Goal: Task Accomplishment & Management: Manage account settings

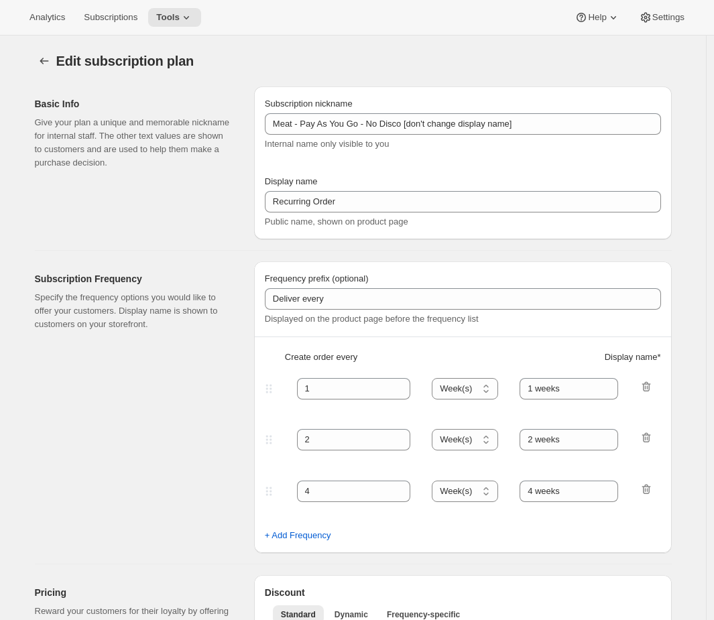
select select "WEEK"
click at [137, 457] on div "Subscription Frequency Specify the frequency options you would like to offer yo…" at bounding box center [142, 408] width 209 height 292
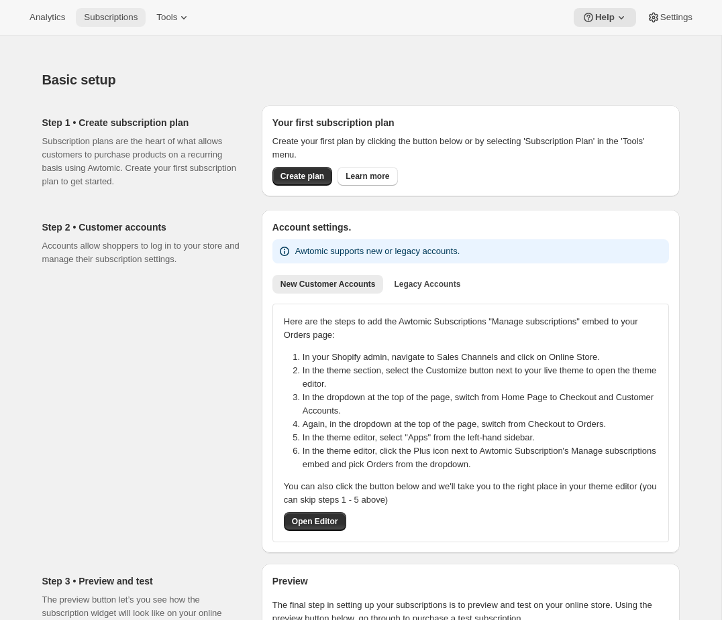
click at [97, 26] on button "Subscriptions" at bounding box center [111, 17] width 70 height 19
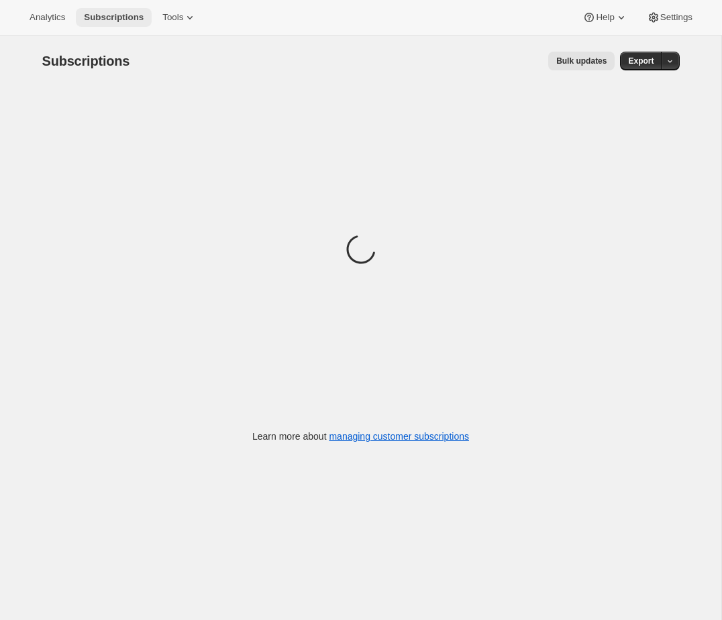
click at [97, 26] on button "Subscriptions" at bounding box center [114, 17] width 76 height 19
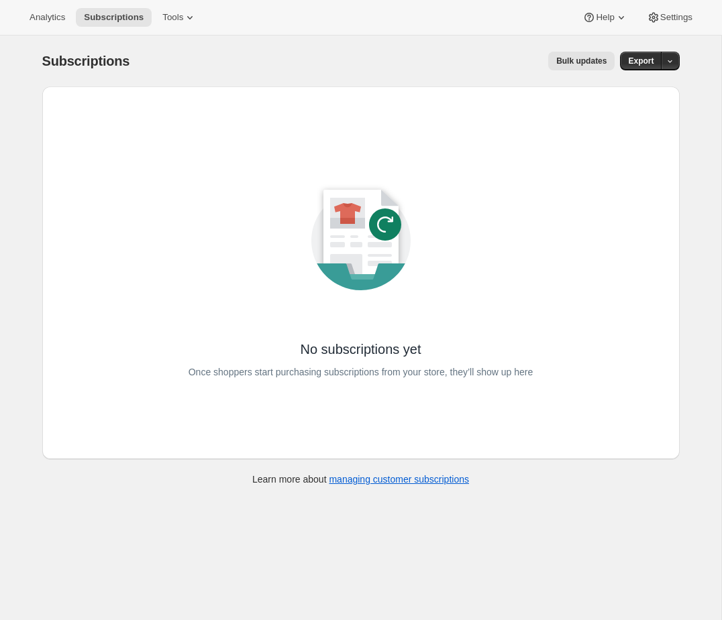
click at [264, 201] on div "No subscriptions yet Once shoppers start purchasing subscriptions from your sto…" at bounding box center [361, 273] width 594 height 330
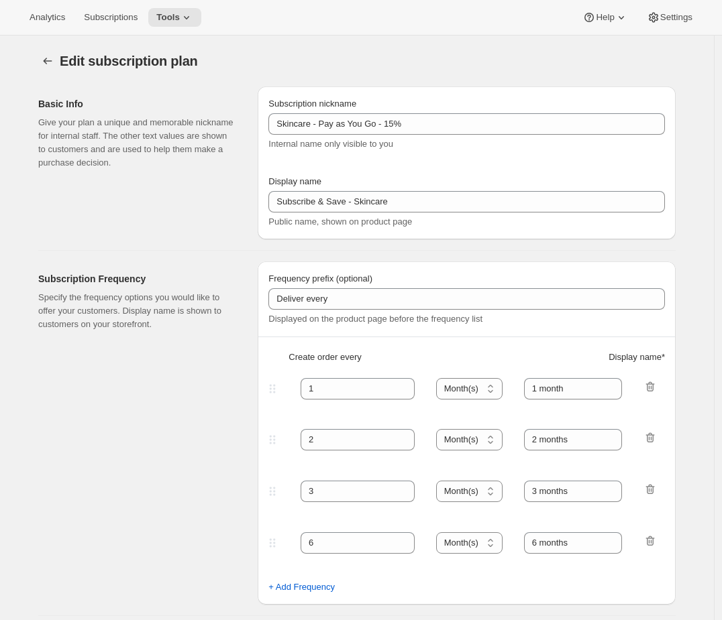
select select "MONTH"
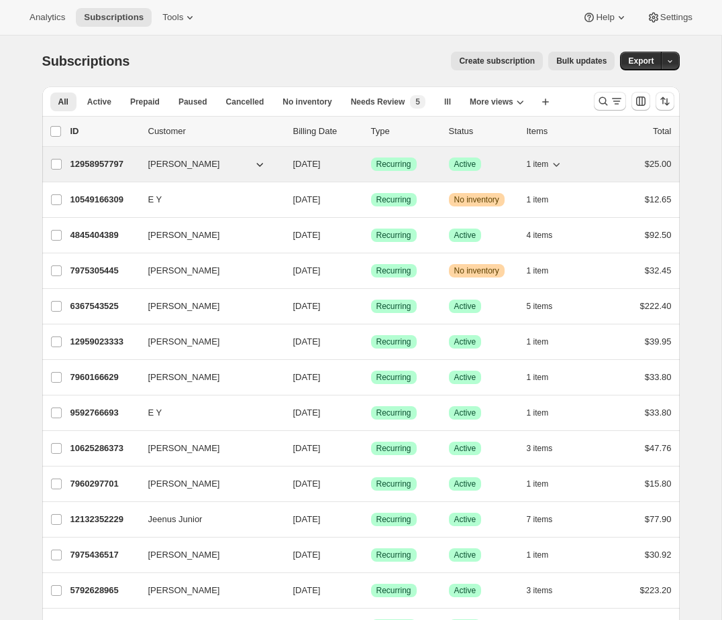
click at [427, 173] on div "12958957797 Brian Singer 08/27/2025 Success Recurring Success Active 1 item $25…" at bounding box center [370, 164] width 601 height 19
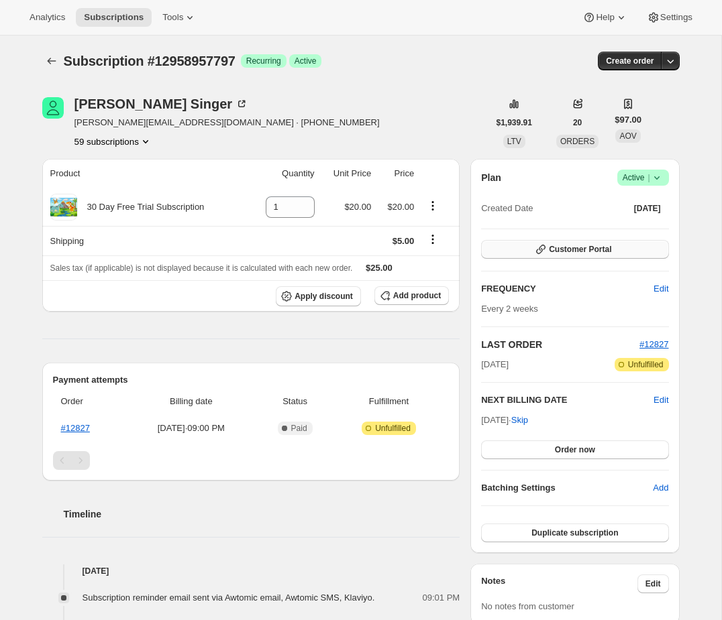
click at [642, 242] on button "Customer Portal" at bounding box center [574, 249] width 187 height 19
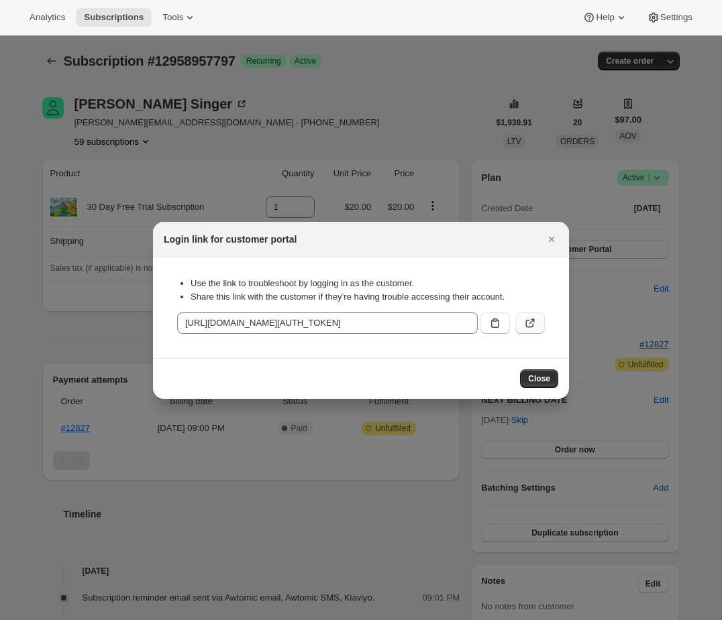
click at [538, 325] on button ":rc0:" at bounding box center [530, 323] width 30 height 21
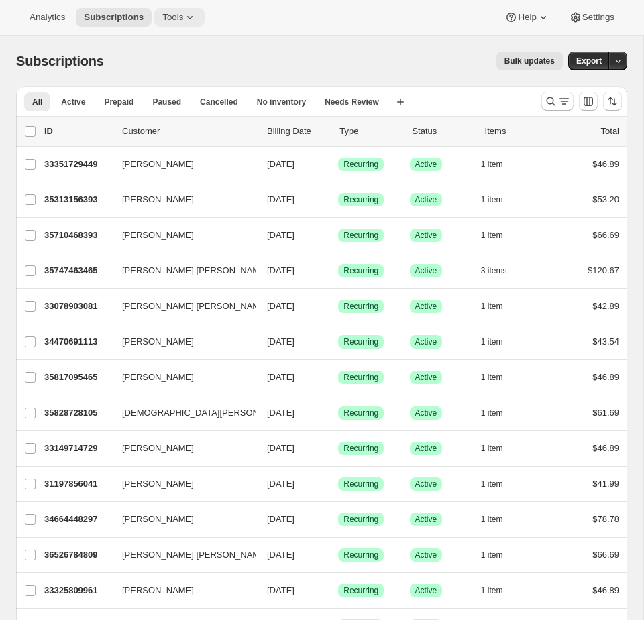
click at [180, 18] on span "Tools" at bounding box center [172, 17] width 21 height 11
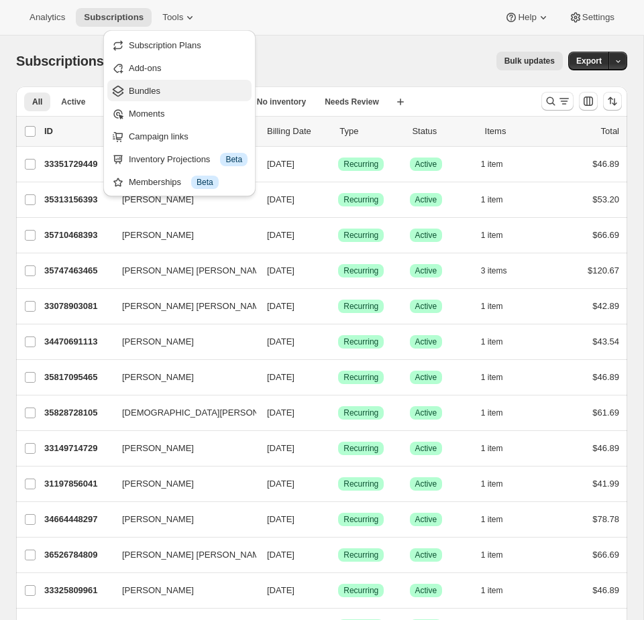
click at [166, 84] on span "Bundles" at bounding box center [188, 90] width 119 height 13
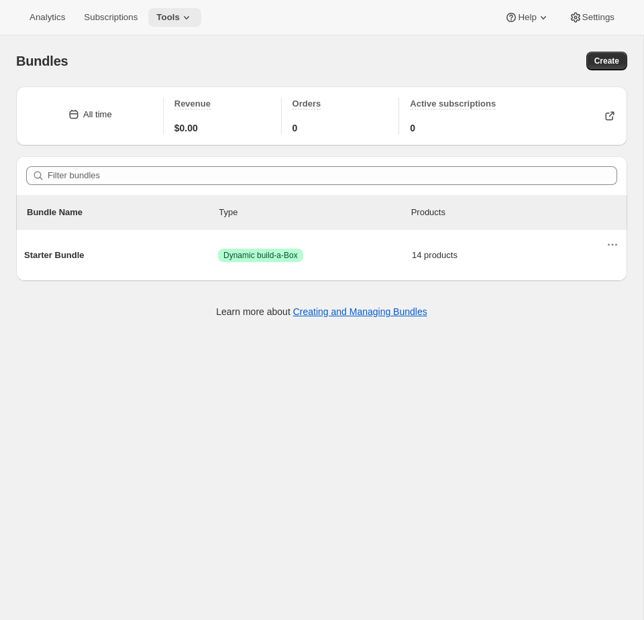
click at [186, 25] on button "Tools" at bounding box center [174, 17] width 53 height 19
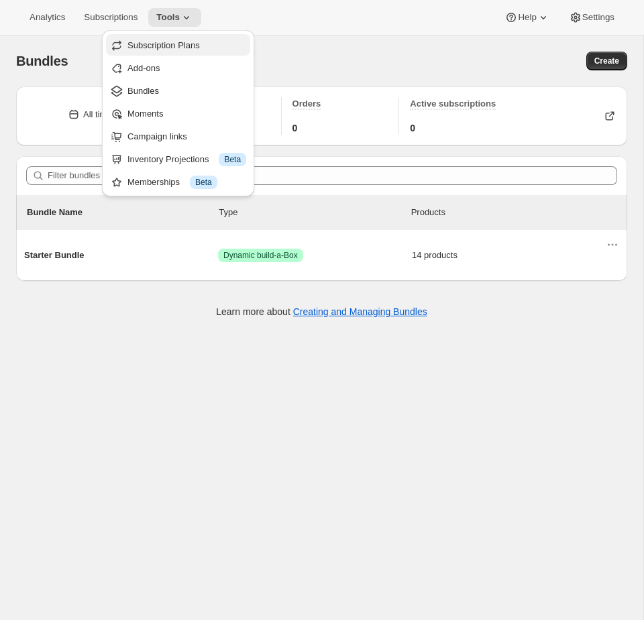
click at [176, 45] on span "Subscription Plans" at bounding box center [163, 45] width 72 height 10
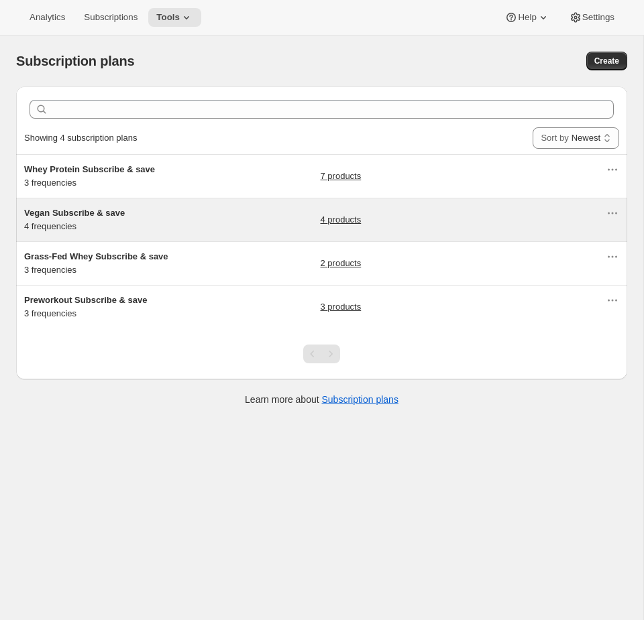
click at [205, 227] on div "Vegan Subscribe & save 4 frequencies 4 products" at bounding box center [314, 220] width 581 height 27
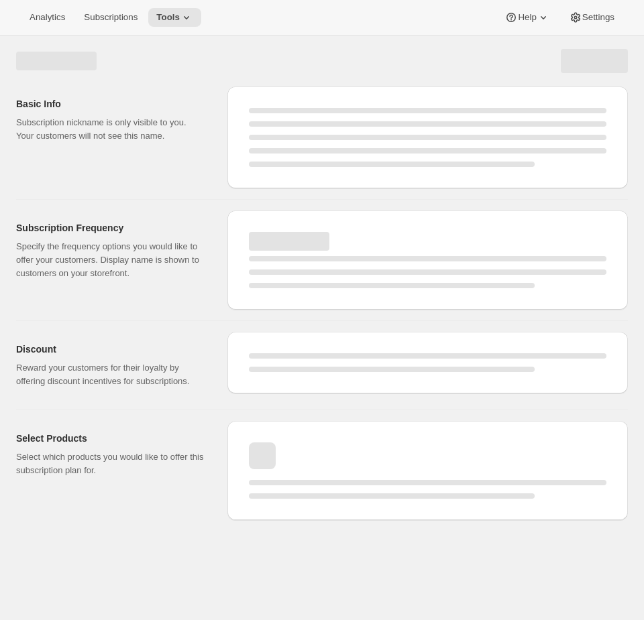
select select "WEEK"
select select "MONTH"
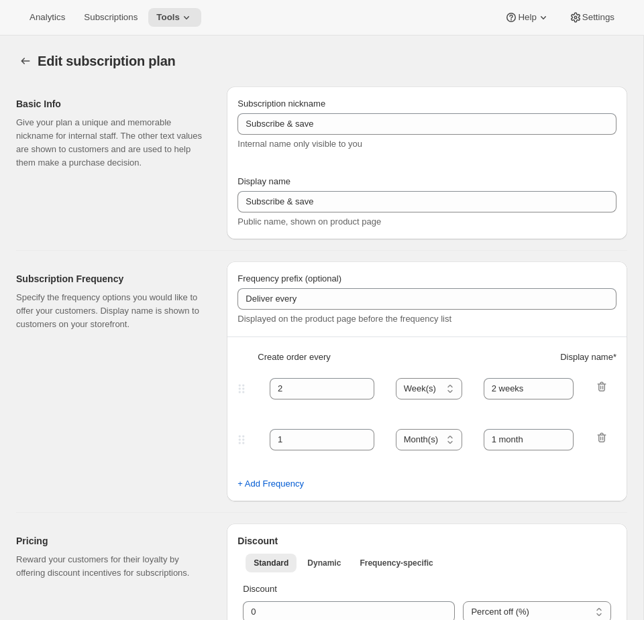
type input "Vegan Subscribe & save"
type input "14"
select select "DAY"
type input "14 DAYS"
type input "30"
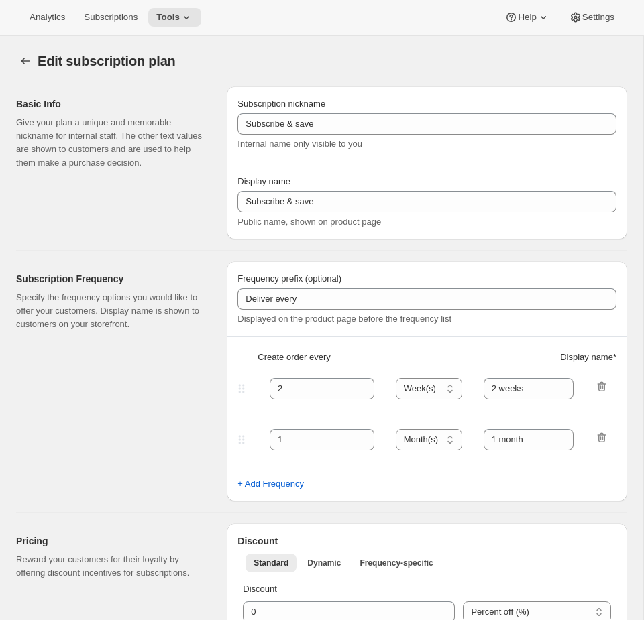
select select "DAY"
type input "30 DAYS"
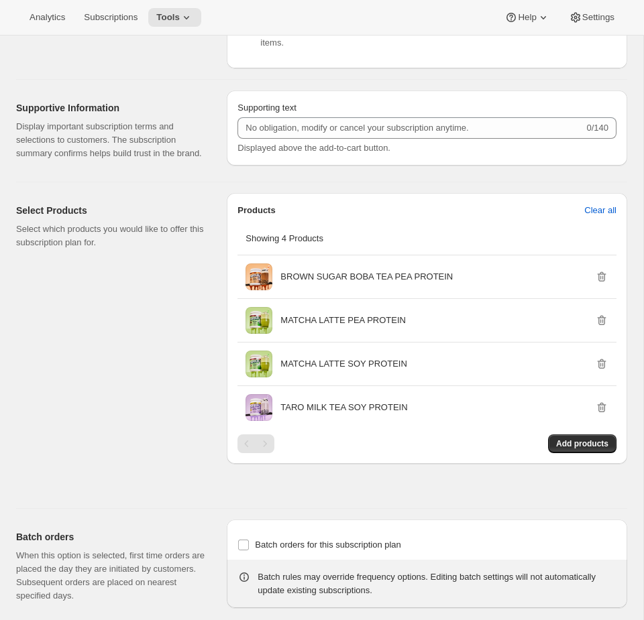
scroll to position [1039, 0]
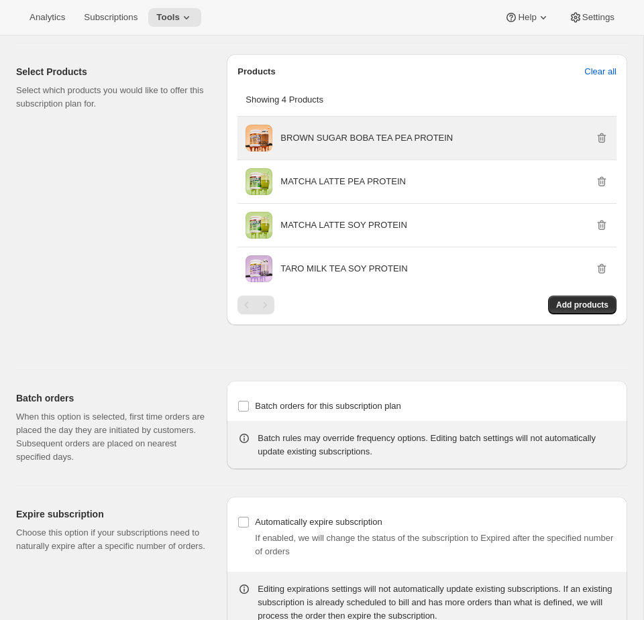
click at [506, 152] on div "BROWN SUGAR BOBA TEA PEA PROTEIN" at bounding box center [444, 138] width 328 height 27
copy p "BROWN SUGAR BOBA TEA PEA PROTEIN"
drag, startPoint x: 472, startPoint y: 151, endPoint x: 282, endPoint y: 153, distance: 190.5
click at [281, 145] on div "BROWN SUGAR BOBA TEA PEA PROTEIN" at bounding box center [444, 137] width 328 height 13
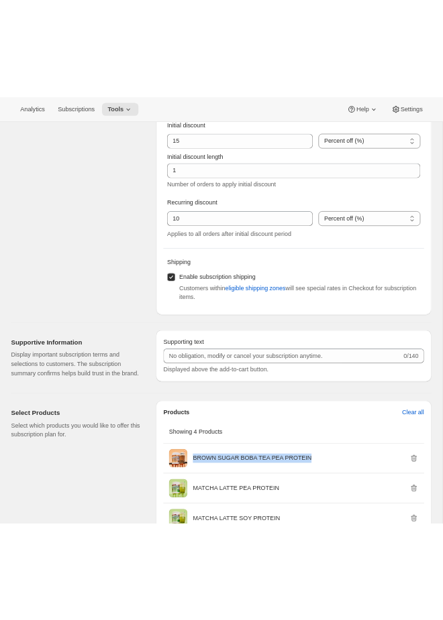
scroll to position [844, 0]
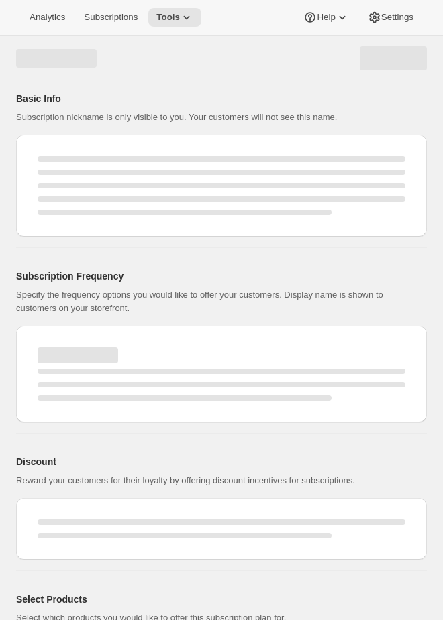
select select "WEEK"
select select "MONTH"
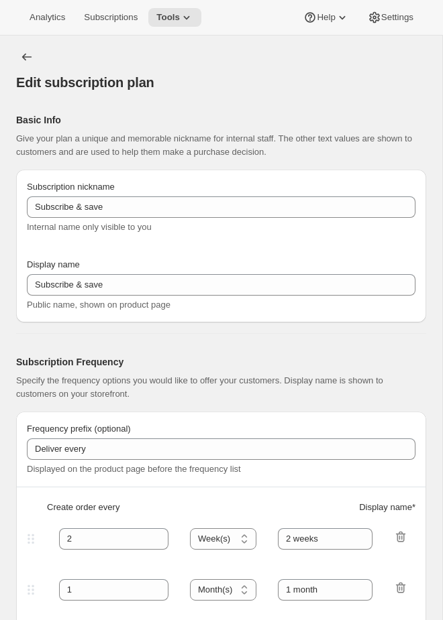
checkbox input "true"
type input "Vegan Subscribe & save"
type input "14"
select select "DAY"
type input "14 DAYS"
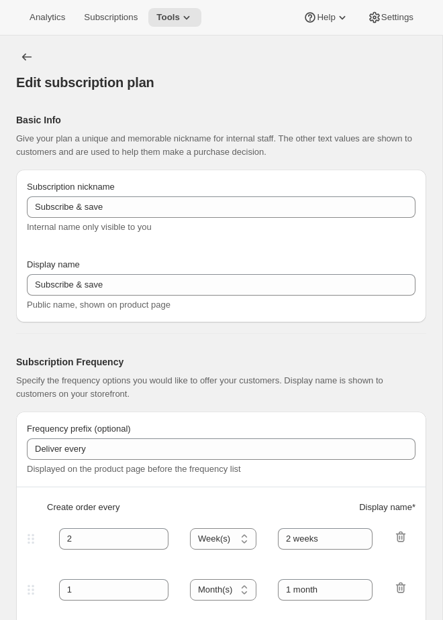
type input "30"
select select "DAY"
type input "30 DAYS"
click at [159, 108] on div "Basic Info Give your plan a unique and memorable nickname for internal staff. T…" at bounding box center [221, 131] width 410 height 56
click at [178, 19] on span "Tools" at bounding box center [167, 17] width 23 height 11
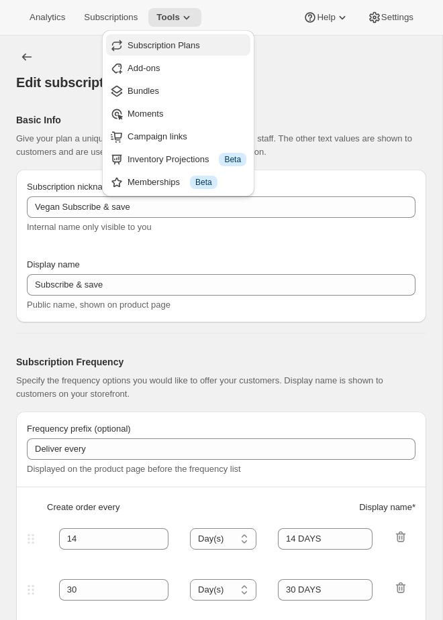
click at [170, 48] on span "Subscription Plans" at bounding box center [163, 45] width 72 height 10
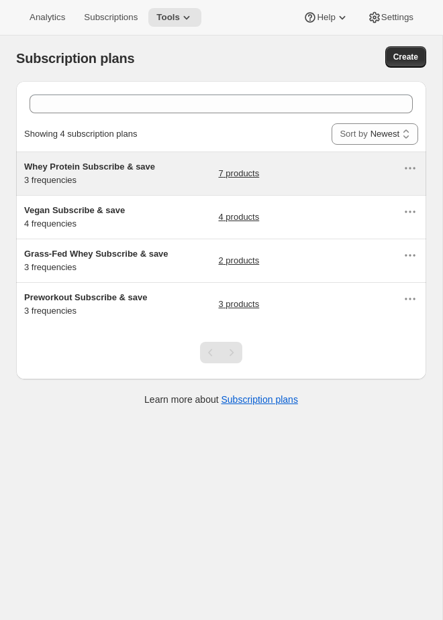
click at [139, 174] on div "Whey Protein Subscribe & save 3 frequencies" at bounding box center [108, 173] width 168 height 27
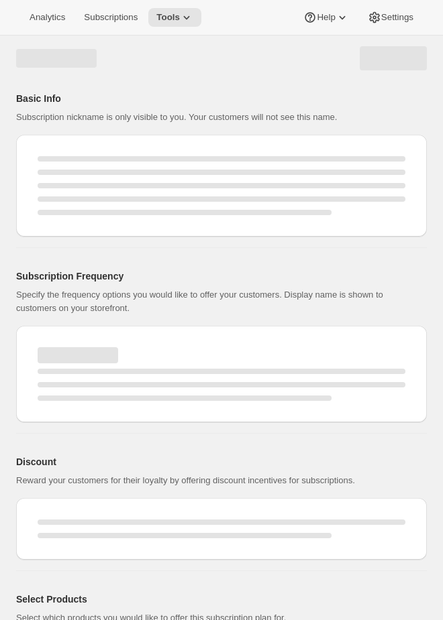
select select "WEEK"
select select "MONTH"
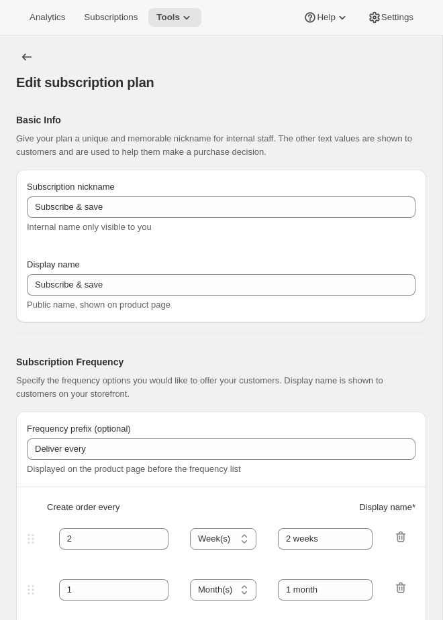
type input "Whey Protein Subscribe & save"
type input "30"
select select "DAY"
type input "30 Days"
type input "45"
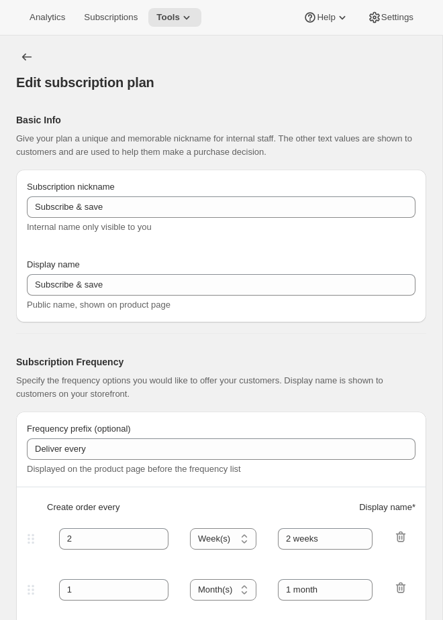
select select "DAY"
type input "45 Days"
type input "10"
click at [180, 13] on span "Tools" at bounding box center [167, 17] width 23 height 11
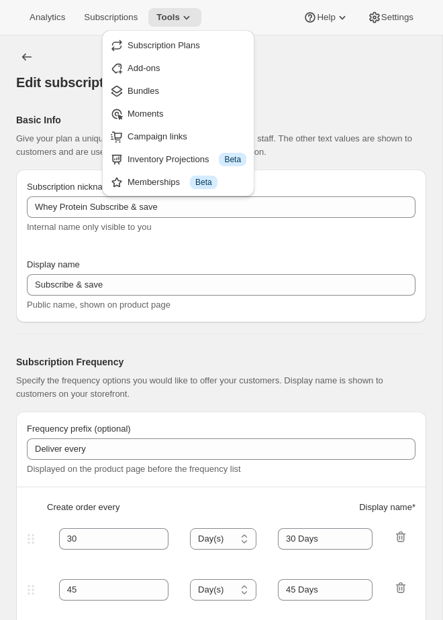
click at [388, 72] on div "Edit subscription plan" at bounding box center [221, 69] width 410 height 46
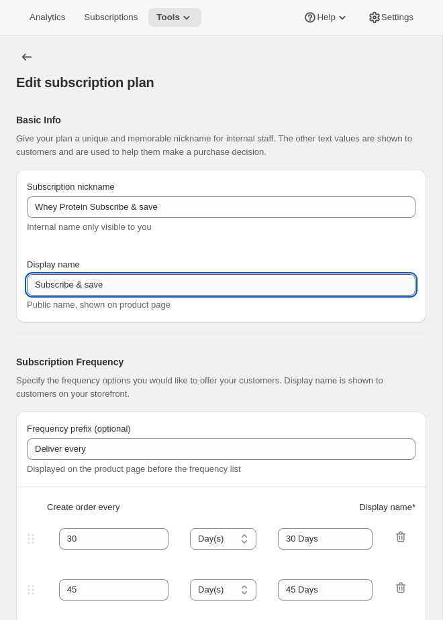
click at [89, 282] on input "Subscribe & save" at bounding box center [221, 284] width 388 height 21
click at [91, 286] on input "Subscribe & save" at bounding box center [221, 284] width 388 height 21
type input "Subscribe & Save"
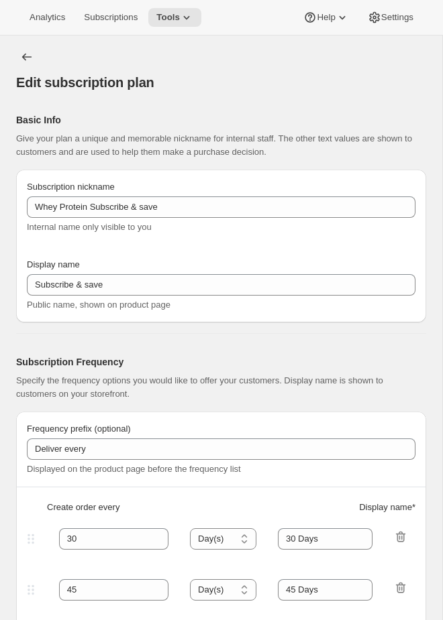
type input "Subscribe & Save"
